Goal: Use online tool/utility: Use online tool/utility

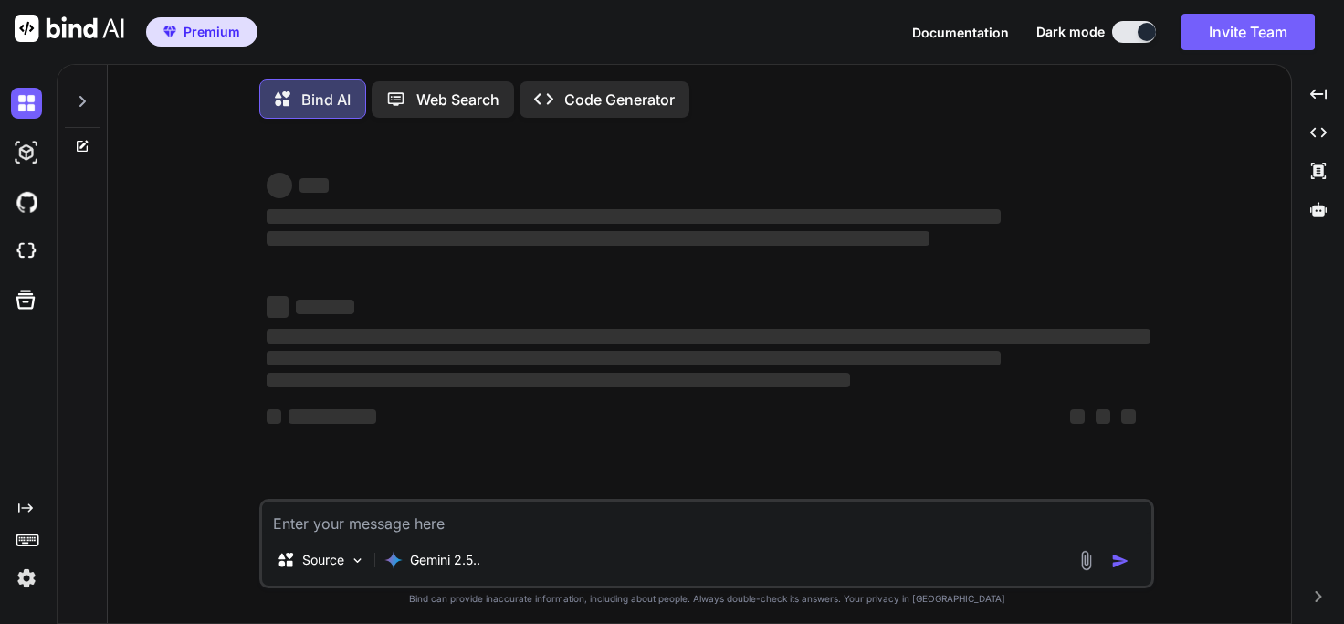
type textarea "x"
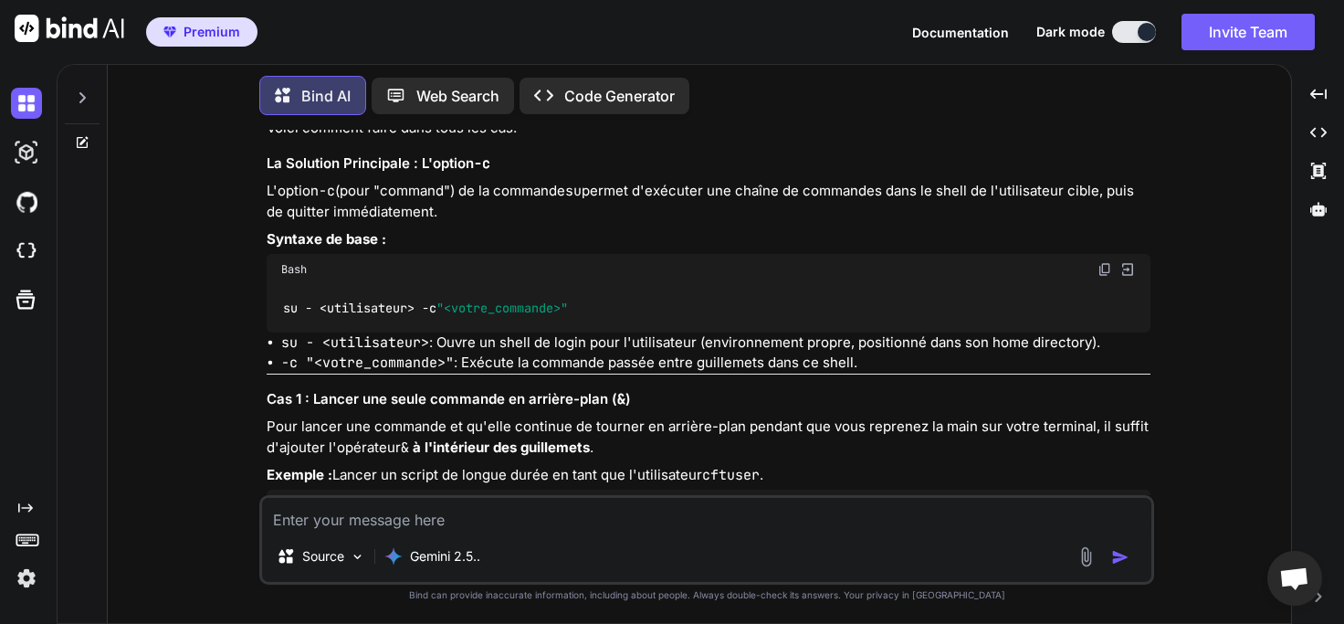
scroll to position [7951, 0]
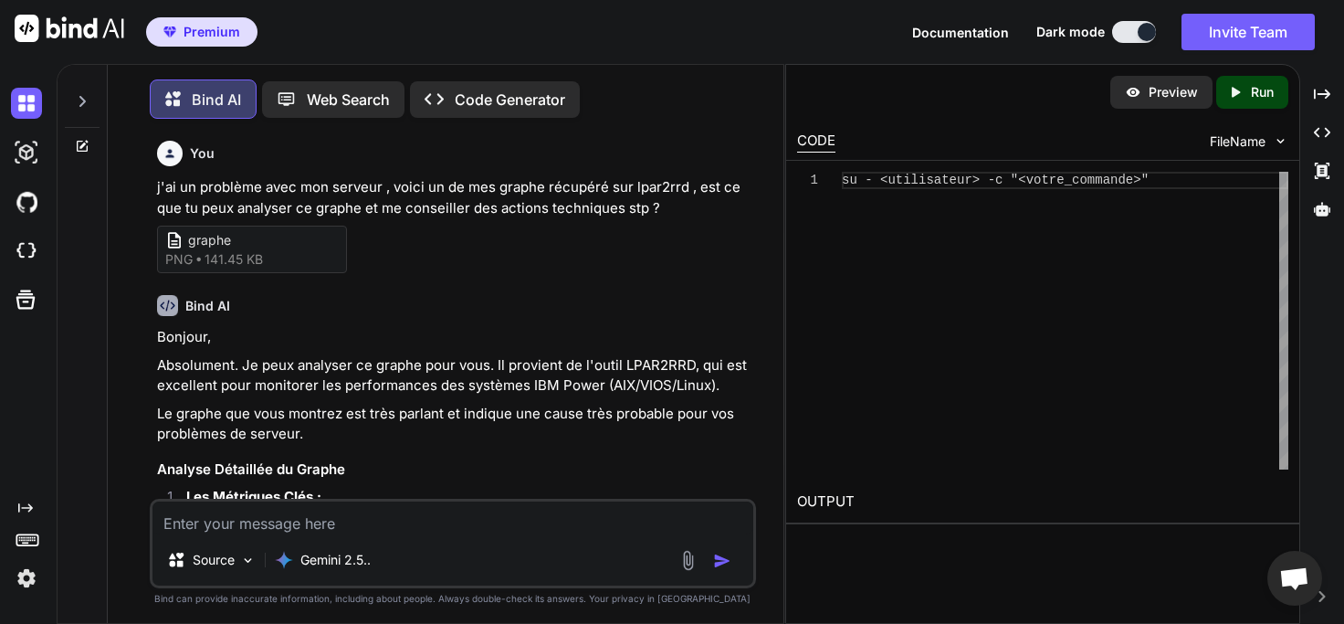
scroll to position [12406, 0]
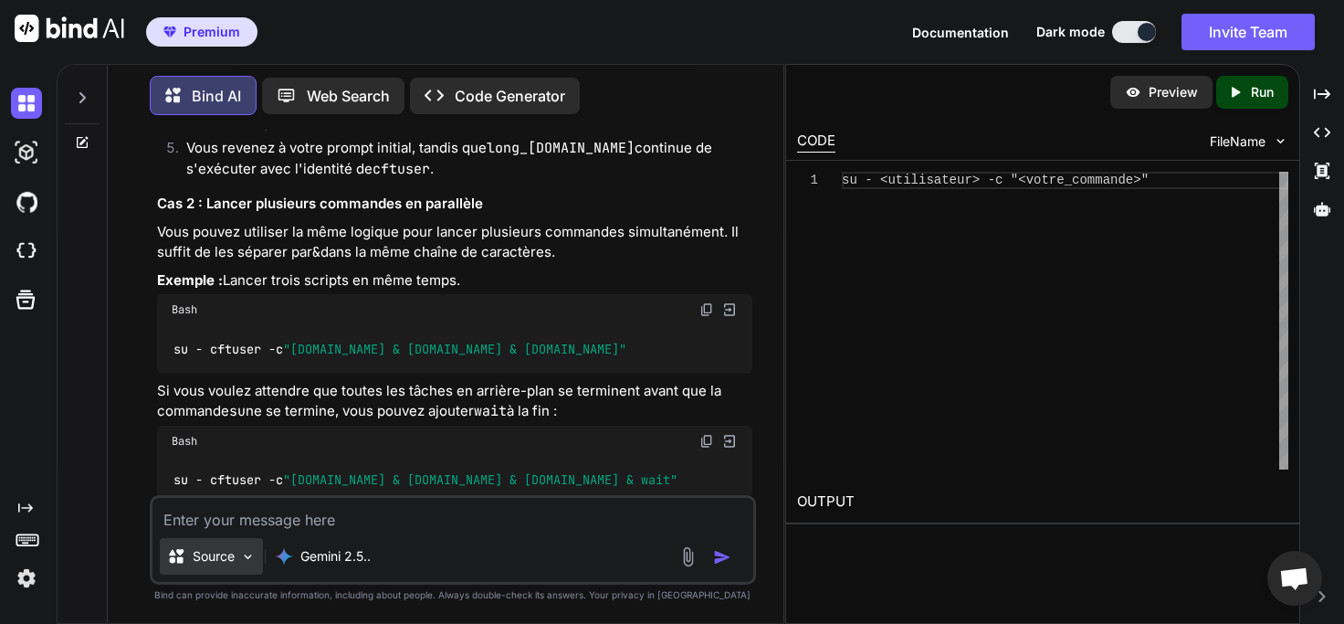
click at [216, 565] on p "Source" at bounding box center [214, 556] width 42 height 18
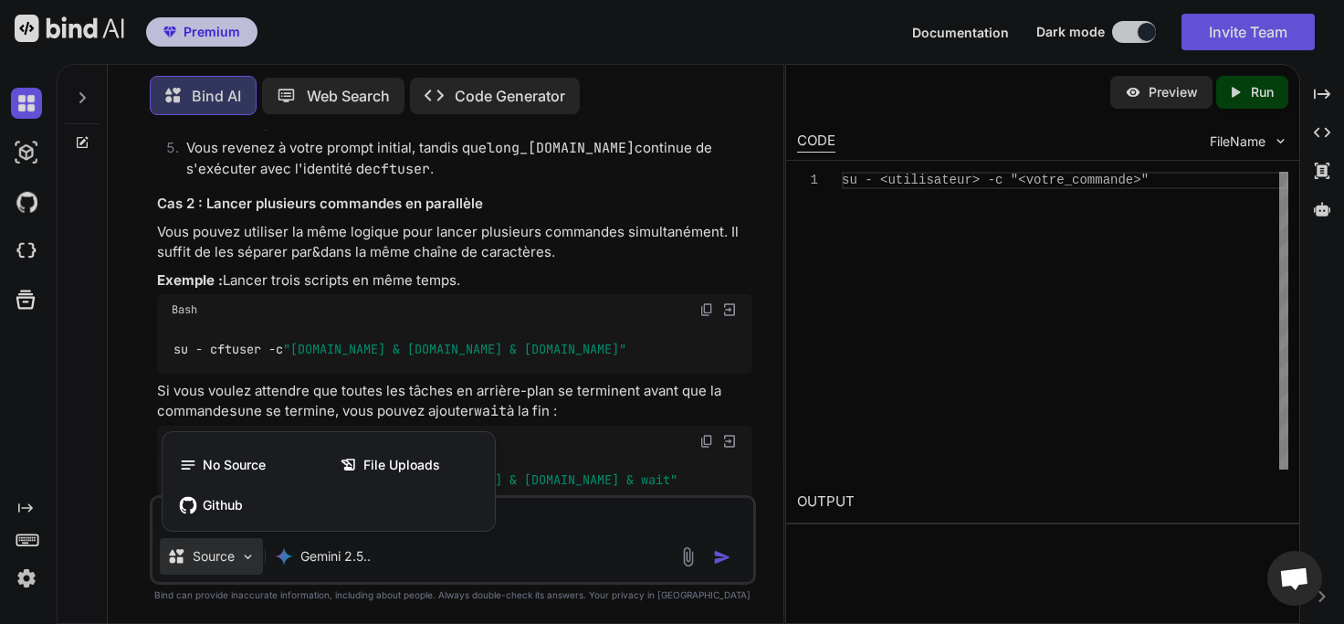
click at [962, 587] on div at bounding box center [672, 312] width 1344 height 624
type textarea "x"
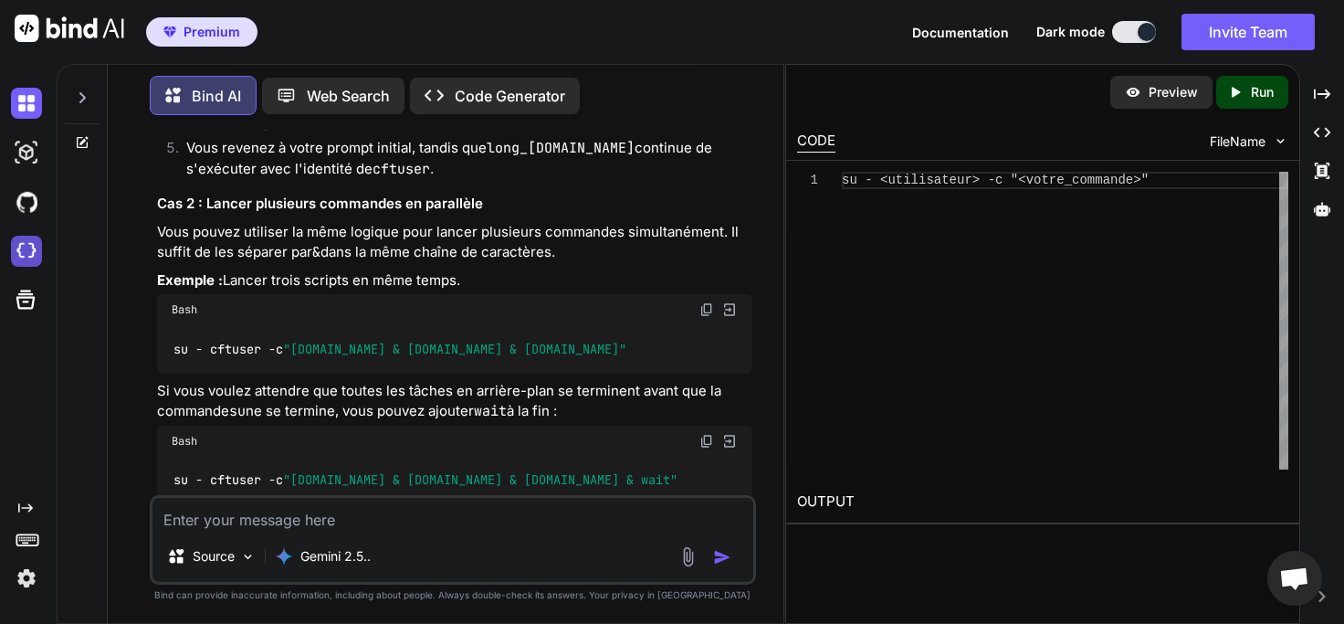
click at [13, 254] on img at bounding box center [26, 251] width 31 height 31
click at [343, 528] on textarea at bounding box center [453, 514] width 600 height 33
click at [337, 560] on p "Gemini 2.5.." at bounding box center [335, 556] width 70 height 18
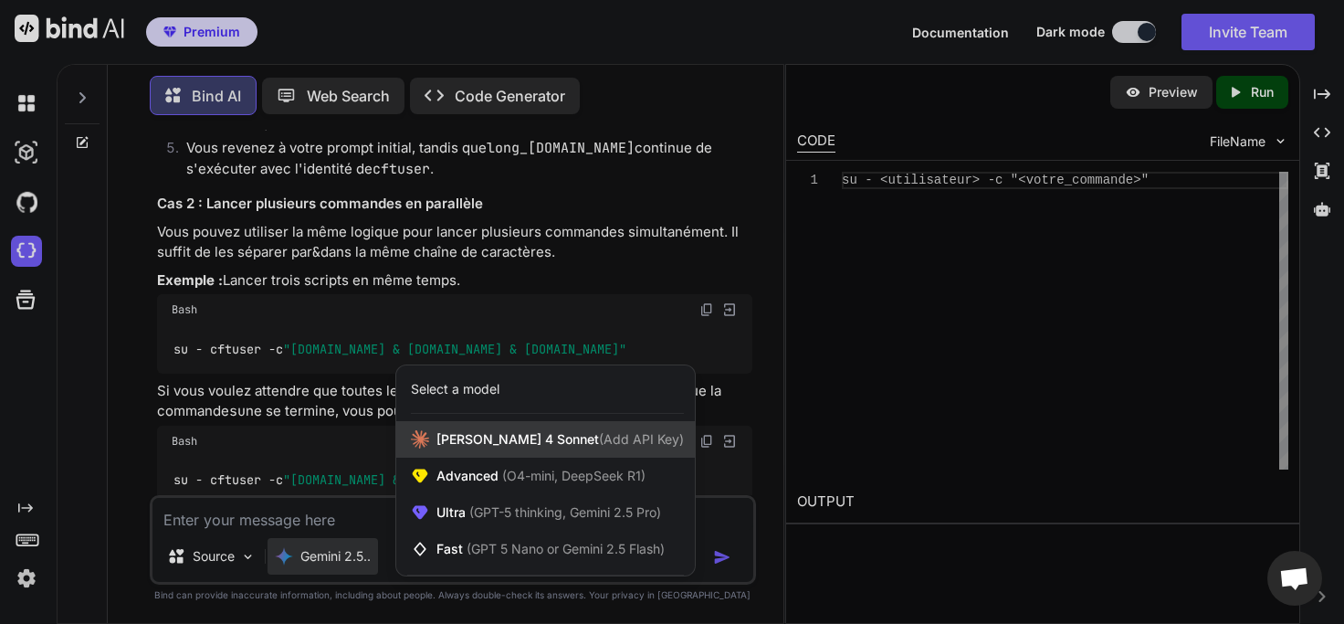
click at [520, 443] on span "Claude 4 Sonnet (Add API Key)" at bounding box center [560, 439] width 247 height 18
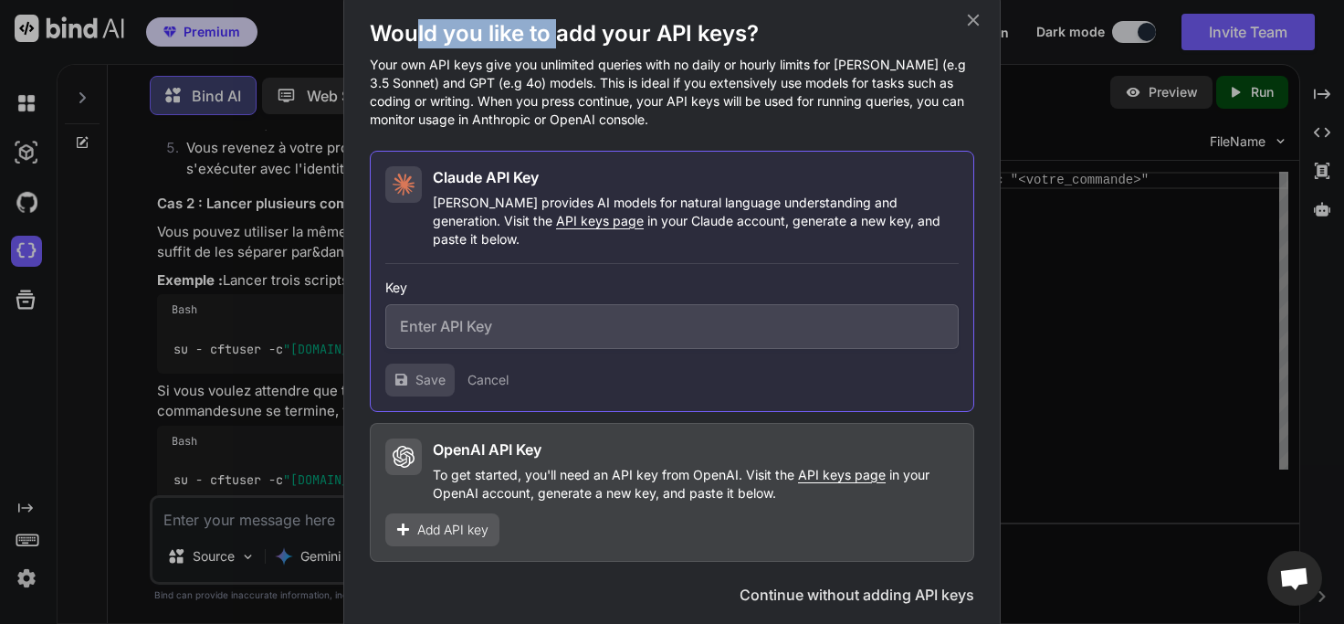
drag, startPoint x: 416, startPoint y: 46, endPoint x: 553, endPoint y: 49, distance: 137.0
click at [553, 48] on h1 "Would you like to add your API keys?" at bounding box center [672, 33] width 605 height 29
click at [549, 65] on div "Would you like to add your API keys? Your own API keys give you unlimited queri…" at bounding box center [672, 74] width 605 height 110
drag, startPoint x: 397, startPoint y: 79, endPoint x: 544, endPoint y: 79, distance: 147.0
click at [544, 79] on p "Your own API keys give you unlimited queries with no daily or hourly limits for…" at bounding box center [672, 92] width 605 height 73
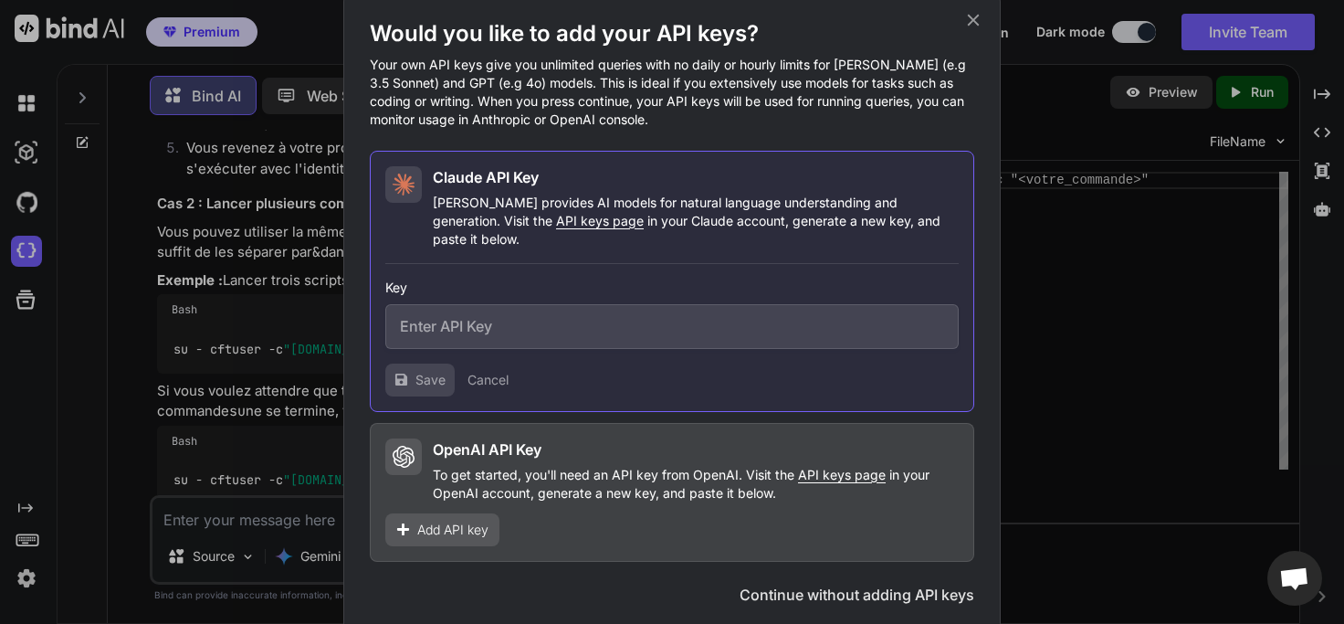
click at [606, 129] on p "Your own API keys give you unlimited queries with no daily or hourly limits for…" at bounding box center [672, 92] width 605 height 73
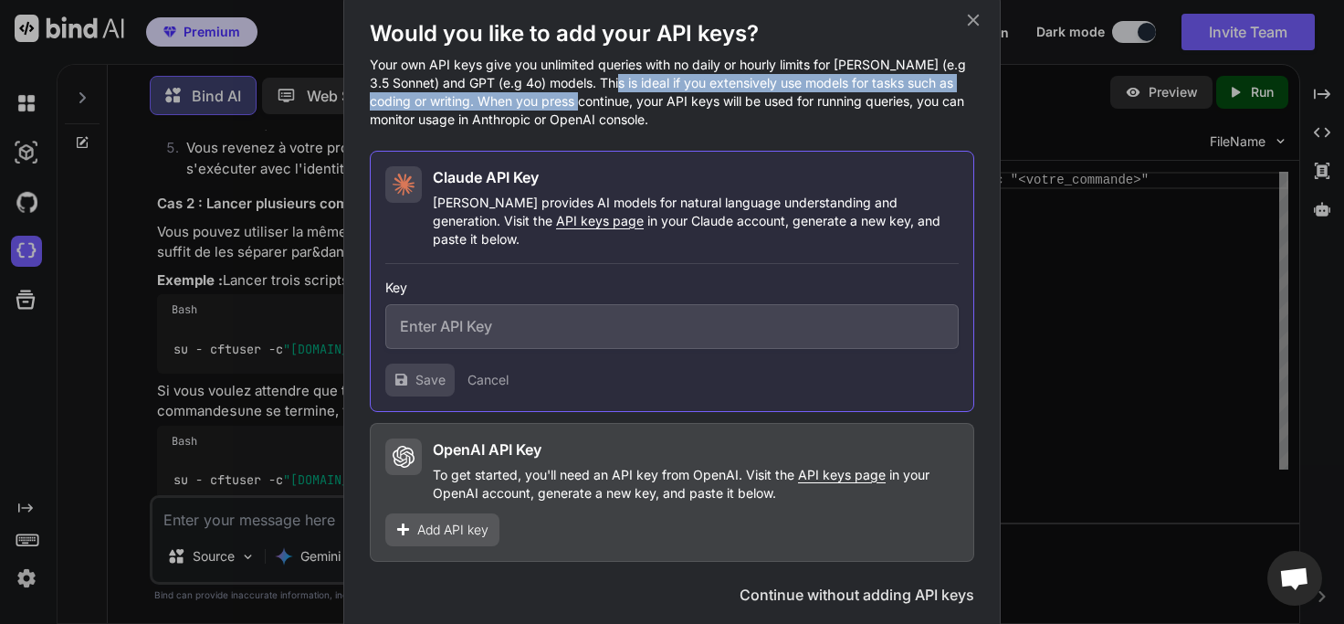
click at [635, 100] on p "Your own API keys give you unlimited queries with no daily or hourly limits for…" at bounding box center [672, 92] width 605 height 73
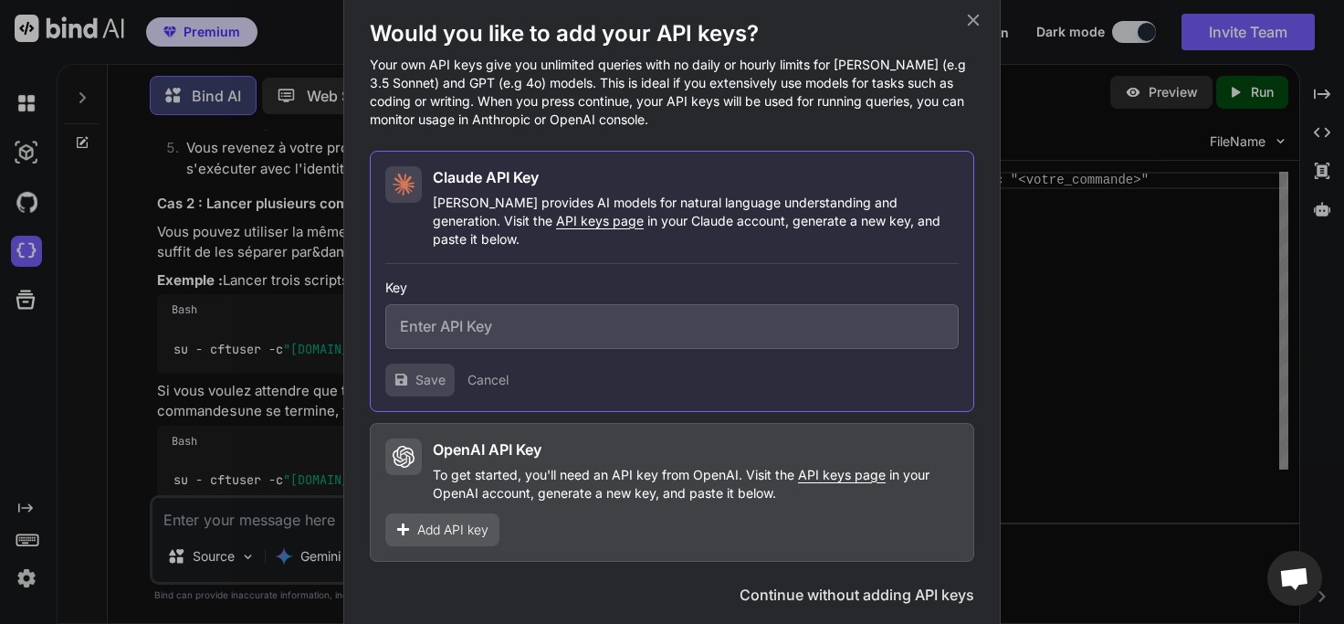
click at [991, 91] on div "Would you like to add your API keys? Your own API keys give you unlimited queri…" at bounding box center [672, 312] width 658 height 639
click at [982, 30] on icon at bounding box center [973, 20] width 20 height 20
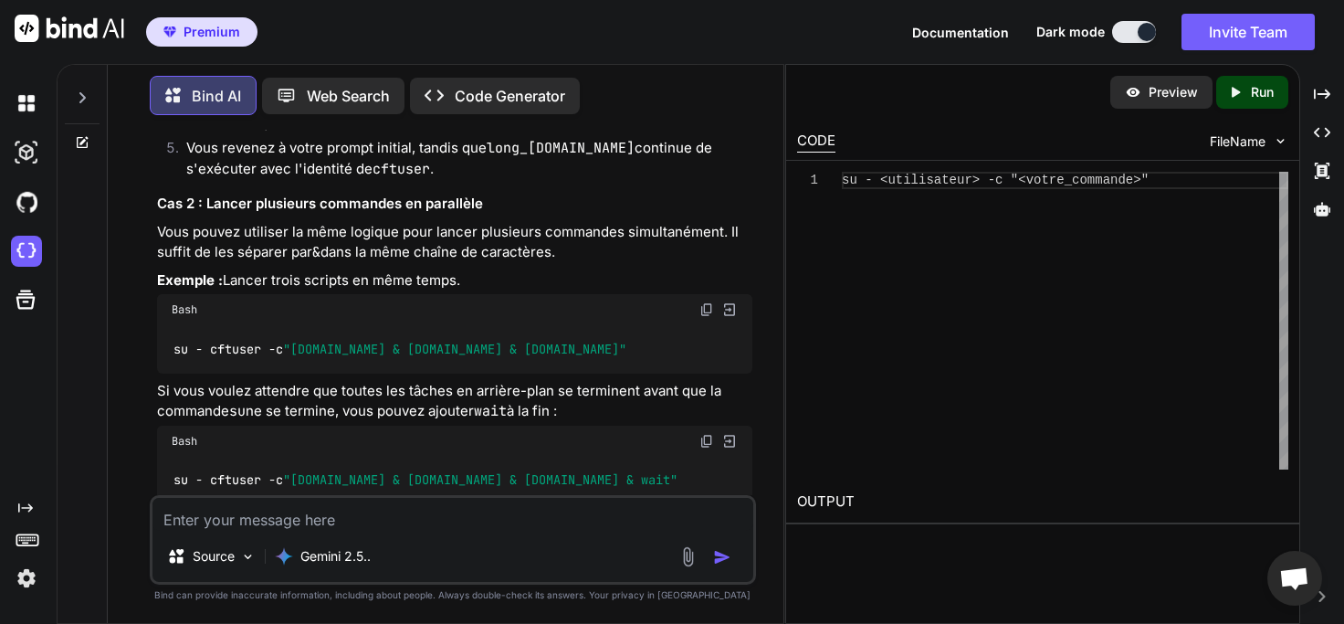
click at [829, 418] on div "1" at bounding box center [819, 321] width 45 height 298
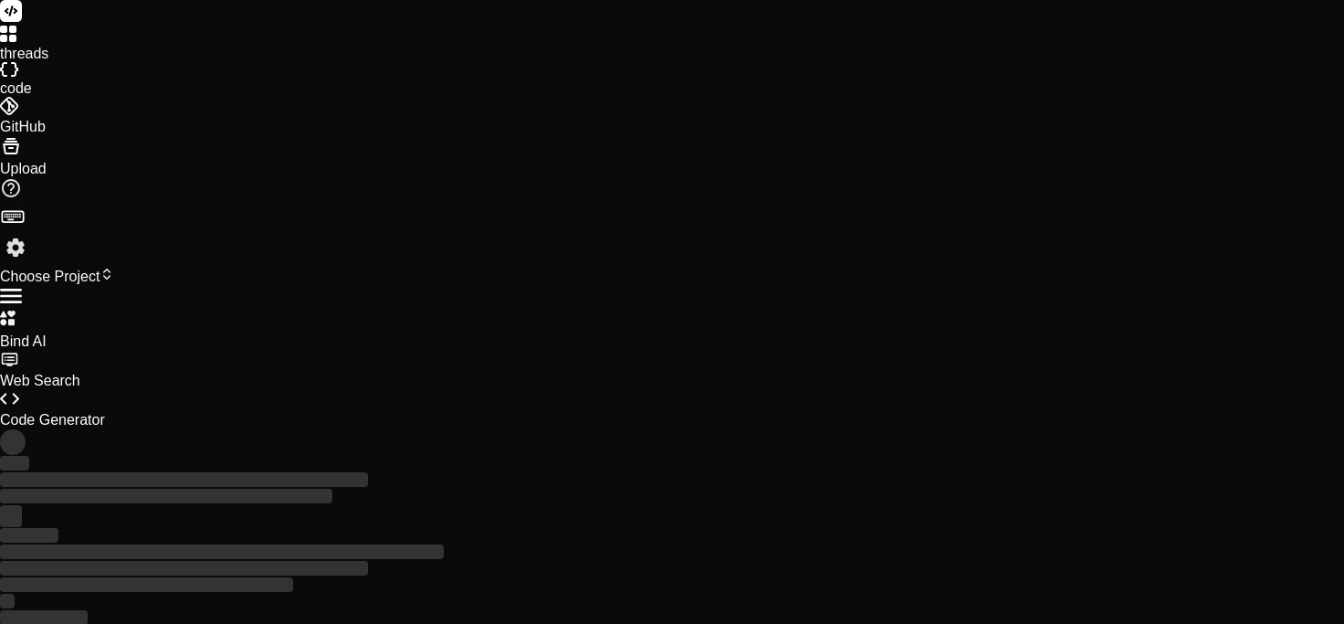
type textarea "x"
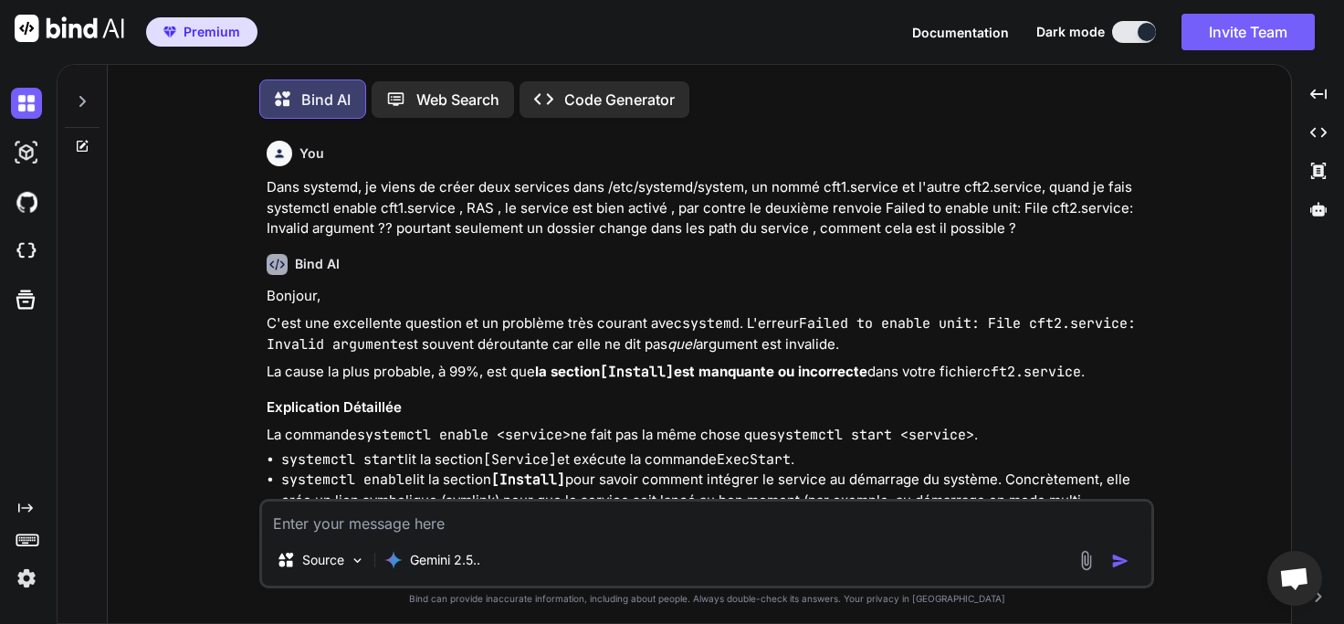
type textarea "x"
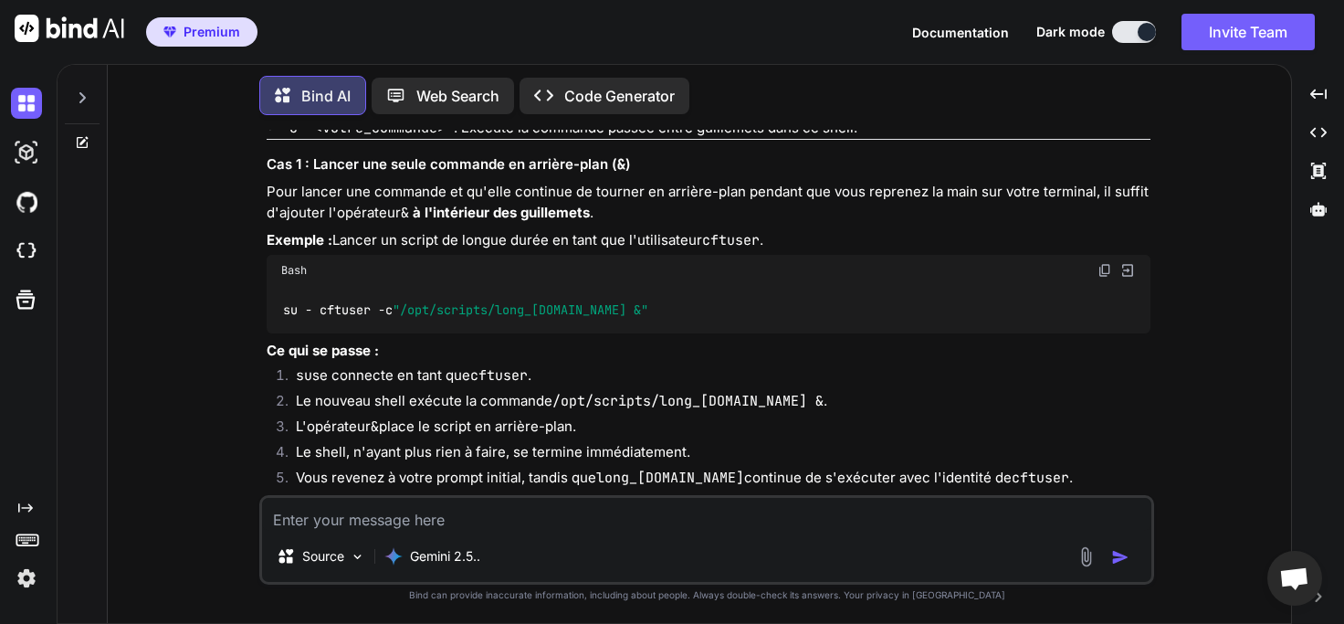
scroll to position [8403, 0]
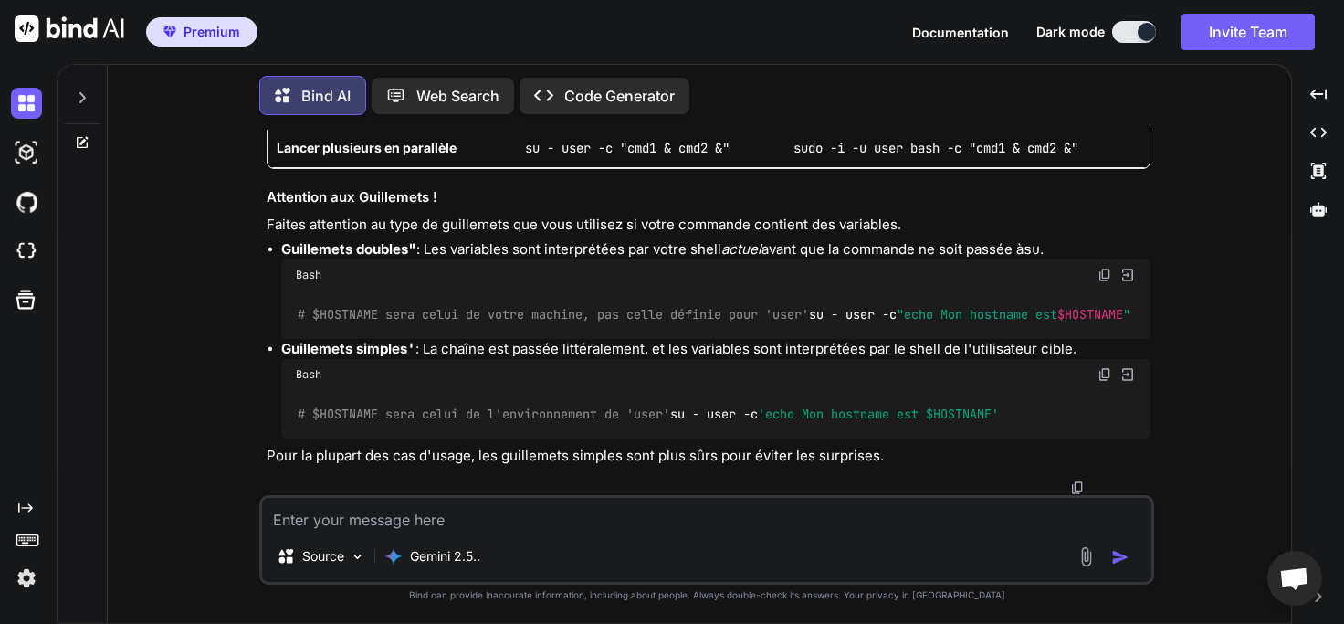
scroll to position [9891, 0]
drag, startPoint x: 847, startPoint y: 219, endPoint x: 347, endPoint y: 204, distance: 499.8
